Goal: Check status: Check status

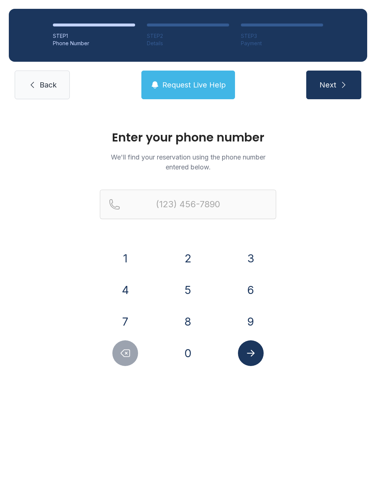
click at [255, 293] on button "6" at bounding box center [251, 290] width 26 height 26
click at [128, 259] on button "1" at bounding box center [125, 259] width 26 height 26
click at [189, 298] on button "5" at bounding box center [188, 290] width 26 height 26
click at [186, 255] on button "2" at bounding box center [188, 259] width 26 height 26
click at [252, 322] on button "9" at bounding box center [251, 322] width 26 height 26
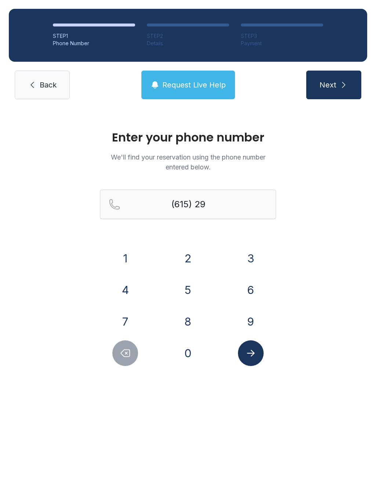
click at [250, 250] on button "3" at bounding box center [251, 259] width 26 height 26
click at [245, 257] on button "3" at bounding box center [251, 259] width 26 height 26
click at [137, 258] on button "1" at bounding box center [125, 259] width 26 height 26
click at [194, 257] on button "2" at bounding box center [188, 259] width 26 height 26
click at [124, 329] on button "7" at bounding box center [125, 322] width 26 height 26
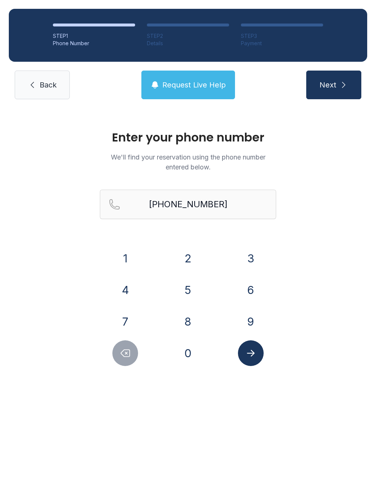
click at [254, 351] on icon "Submit lookup form" at bounding box center [251, 353] width 11 height 11
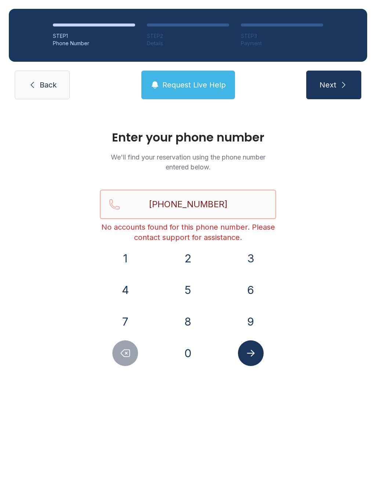
click at [242, 198] on input "[PHONE_NUMBER]" at bounding box center [188, 204] width 176 height 29
click at [229, 215] on input "[PHONE_NUMBER]" at bounding box center [188, 204] width 176 height 29
click at [236, 208] on input "[PHONE_NUMBER]" at bounding box center [188, 204] width 176 height 29
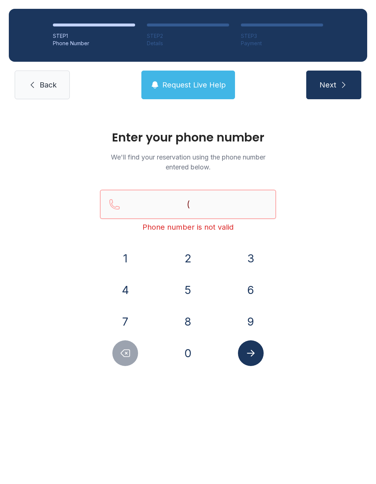
type input "("
